Goal: Task Accomplishment & Management: Use online tool/utility

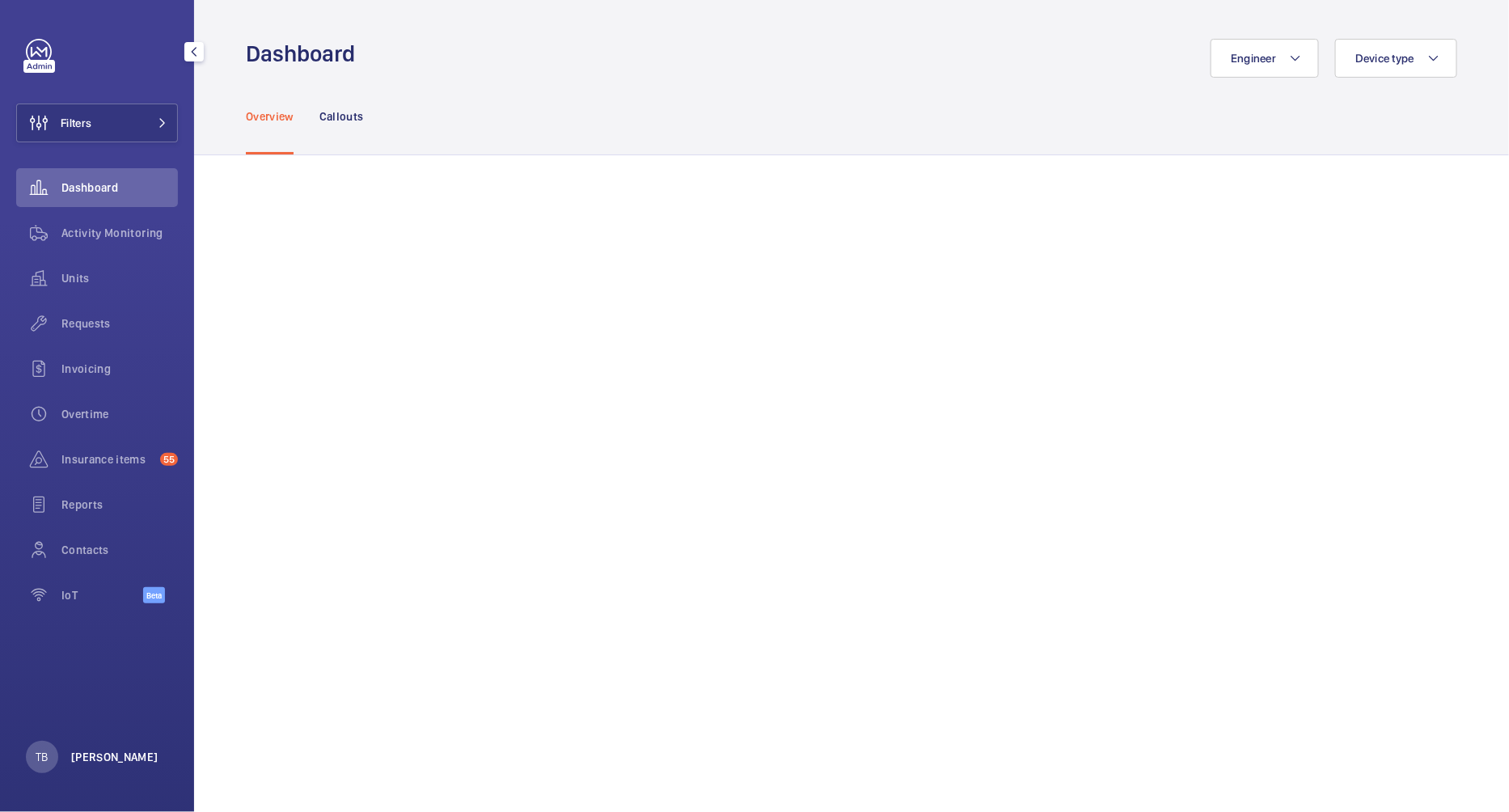
click at [105, 748] on p "[PERSON_NAME]" at bounding box center [115, 757] width 88 height 17
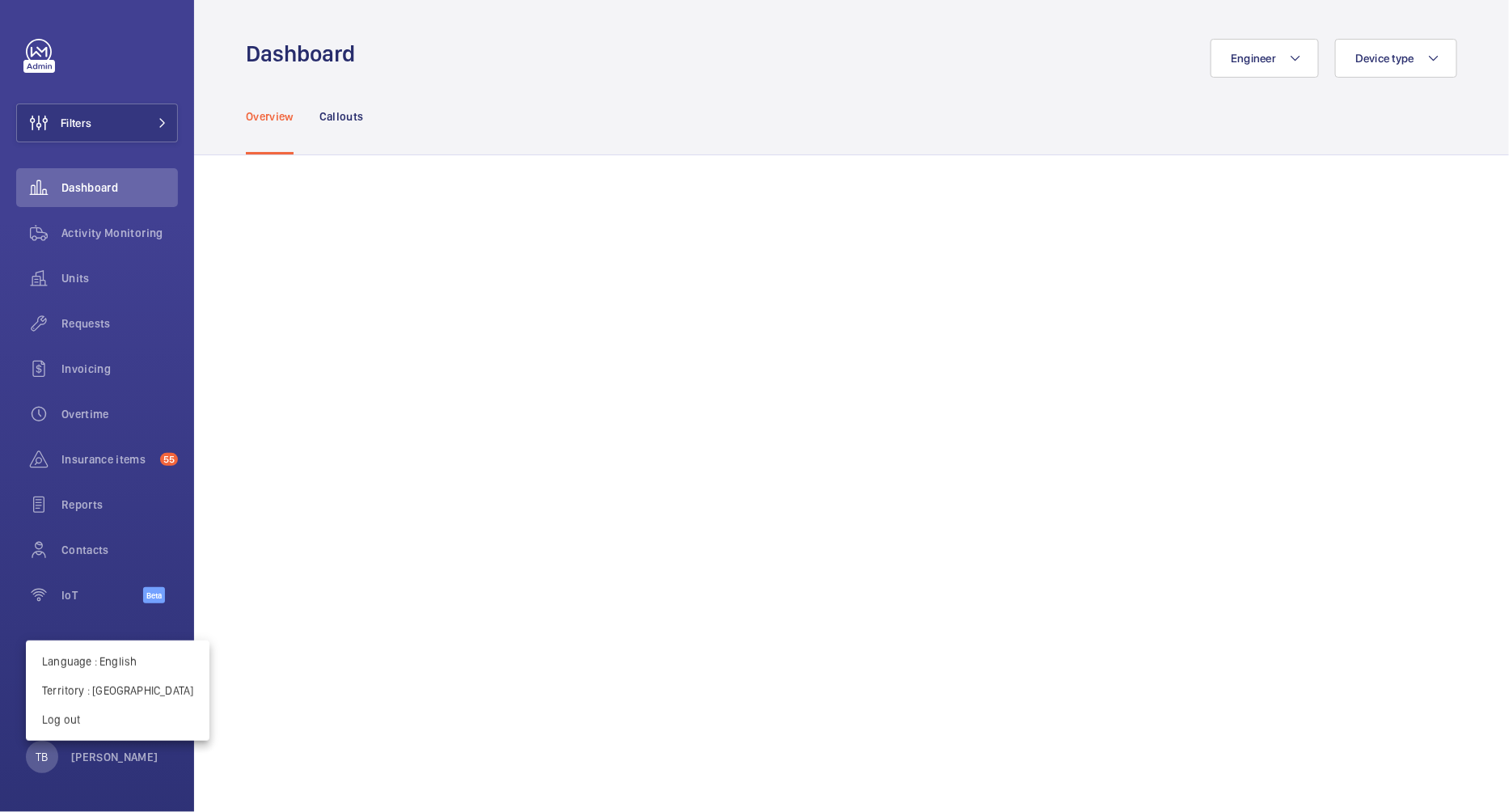
click at [149, 118] on div at bounding box center [754, 406] width 1509 height 812
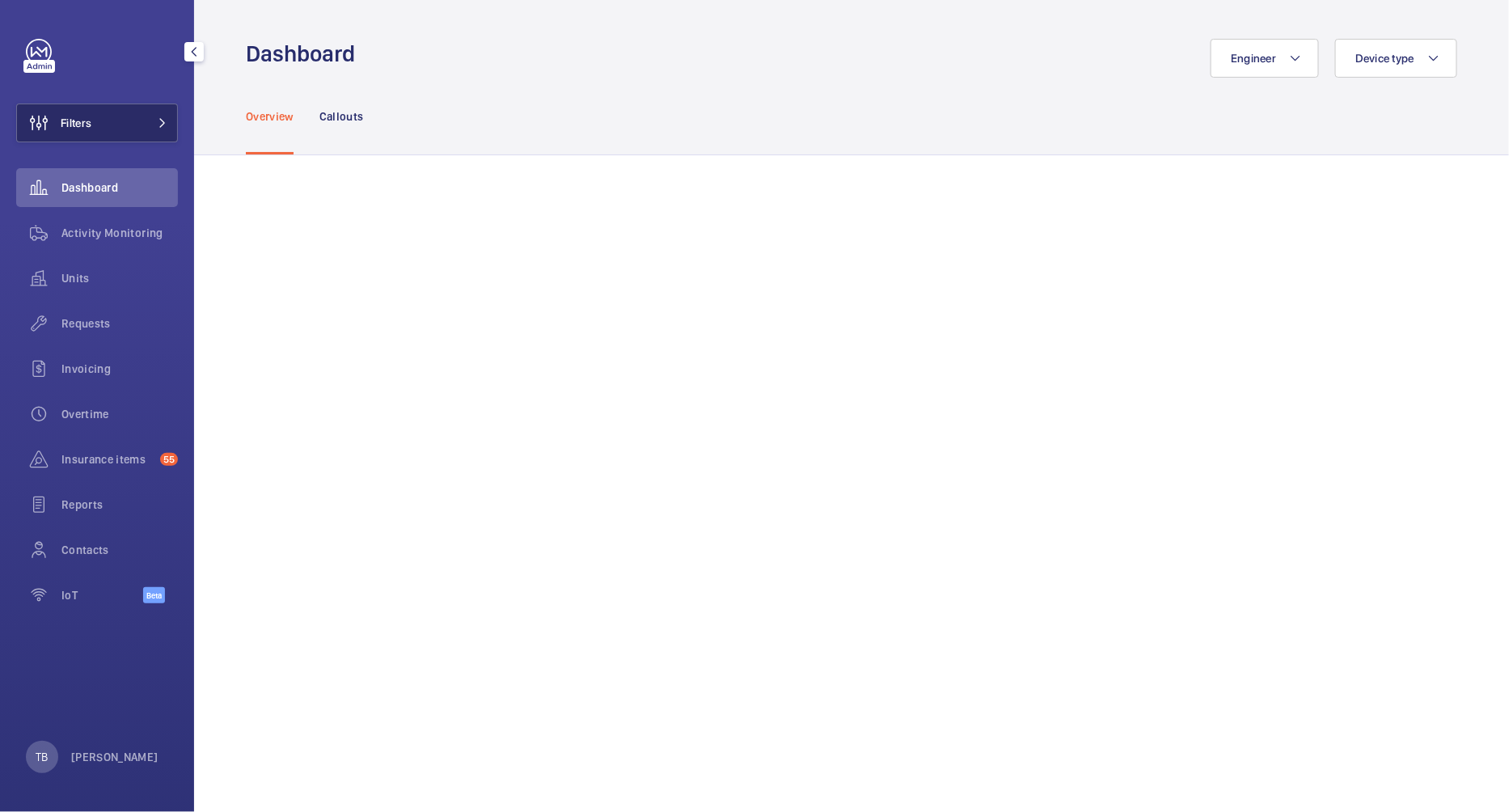
click at [169, 118] on button "Filters" at bounding box center [98, 122] width 162 height 39
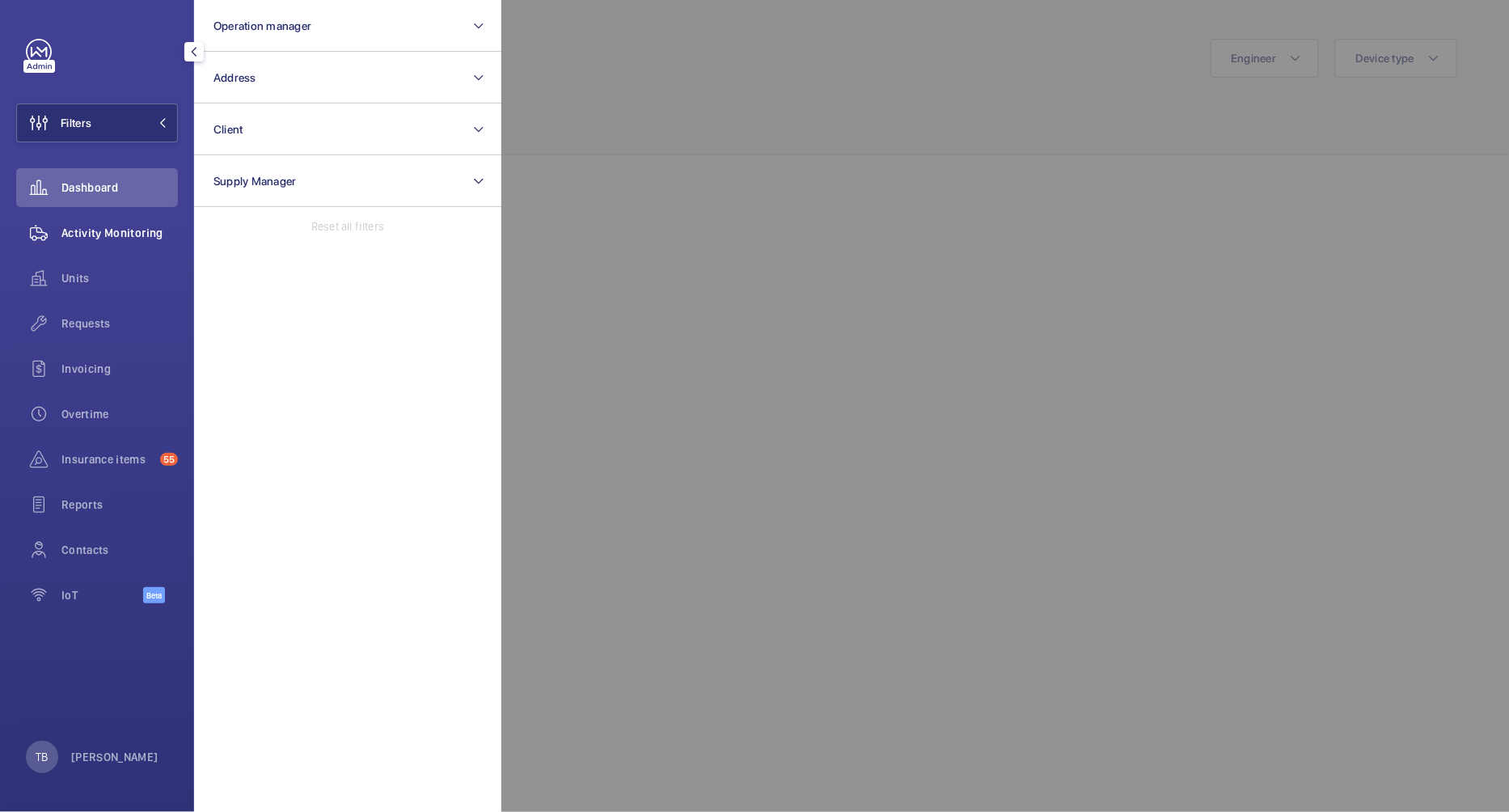
click at [117, 231] on span "Activity Monitoring" at bounding box center [119, 233] width 117 height 17
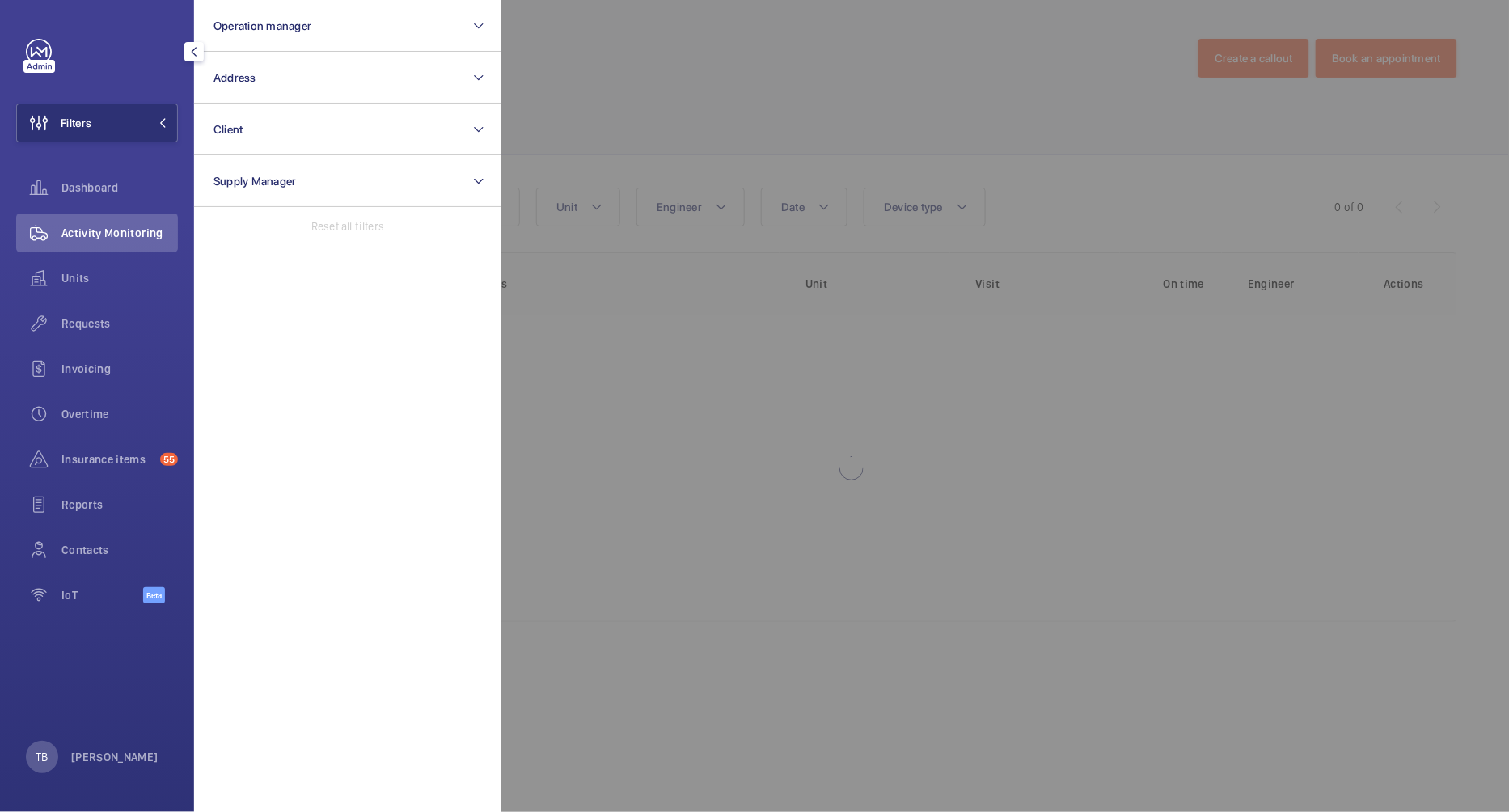
click at [637, 88] on div at bounding box center [1256, 406] width 1509 height 812
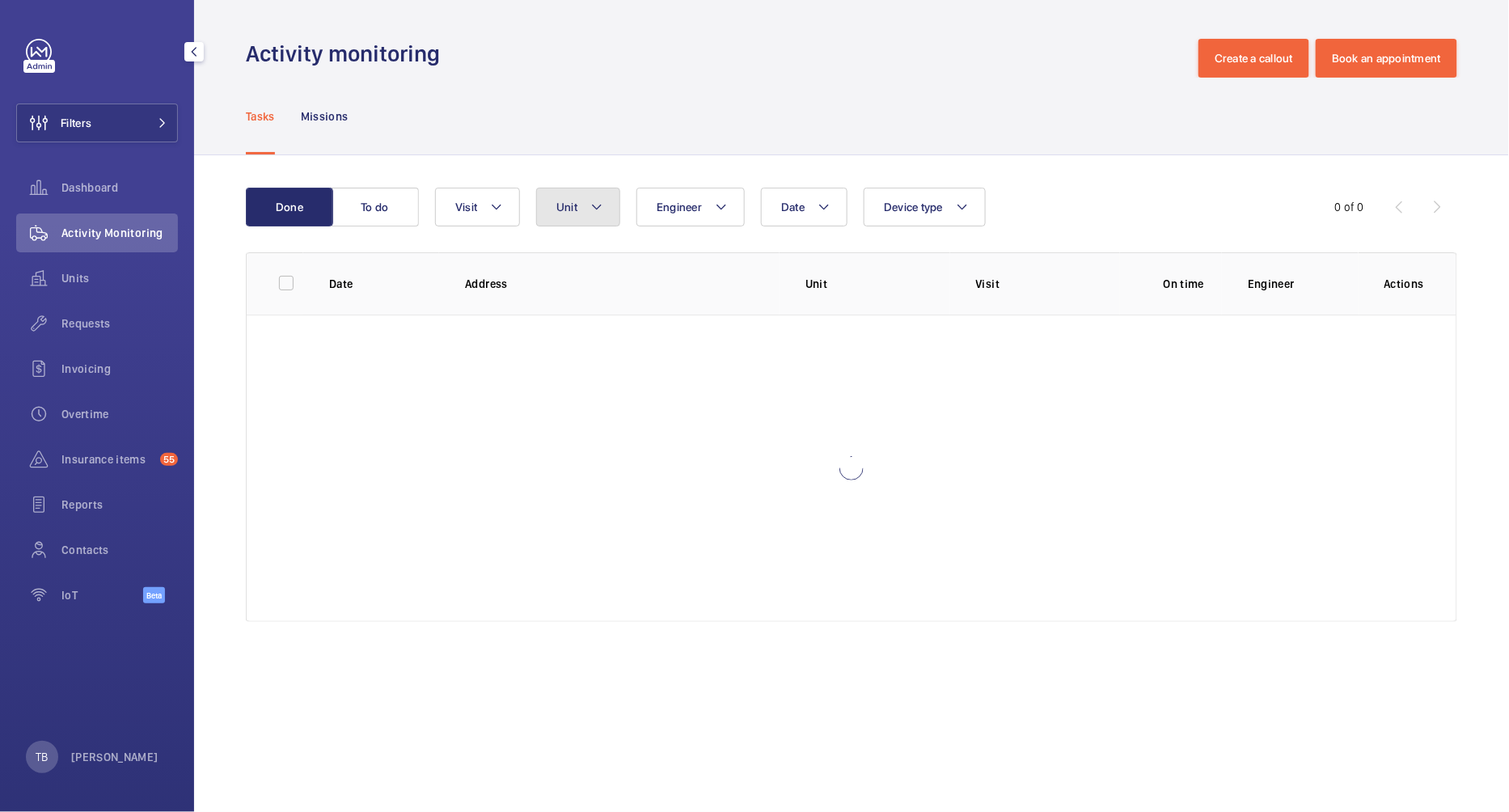
click at [608, 212] on button "Unit" at bounding box center [578, 207] width 84 height 39
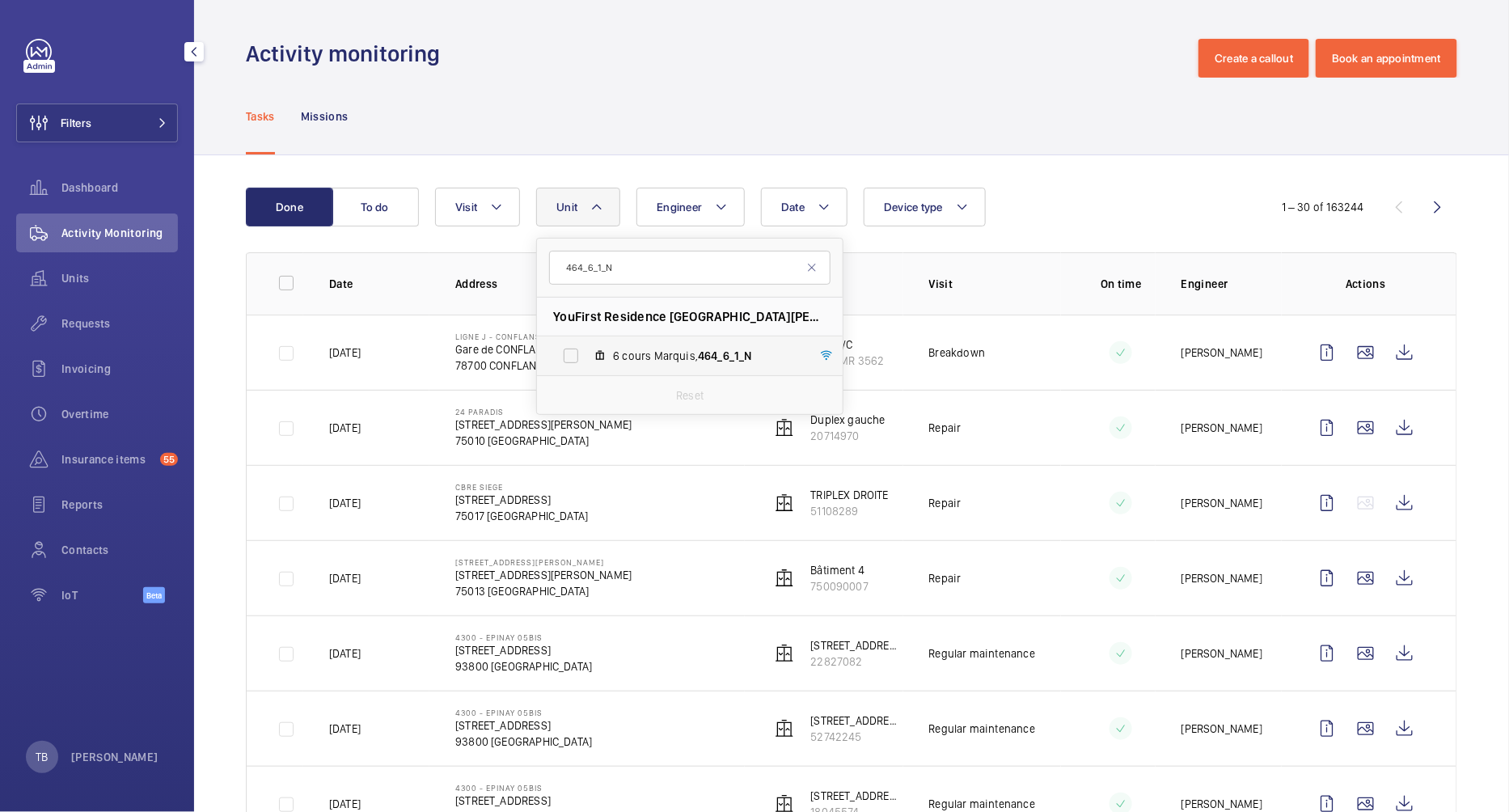
type input "464_6_1_N"
click at [670, 347] on span "6 cours Marquis, 464_6_1_N" at bounding box center [707, 356] width 188 height 17
click at [587, 346] on input "6 cours Marquis, 464_6_1_N" at bounding box center [571, 356] width 32 height 32
checkbox input "true"
